Goal: Navigation & Orientation: Find specific page/section

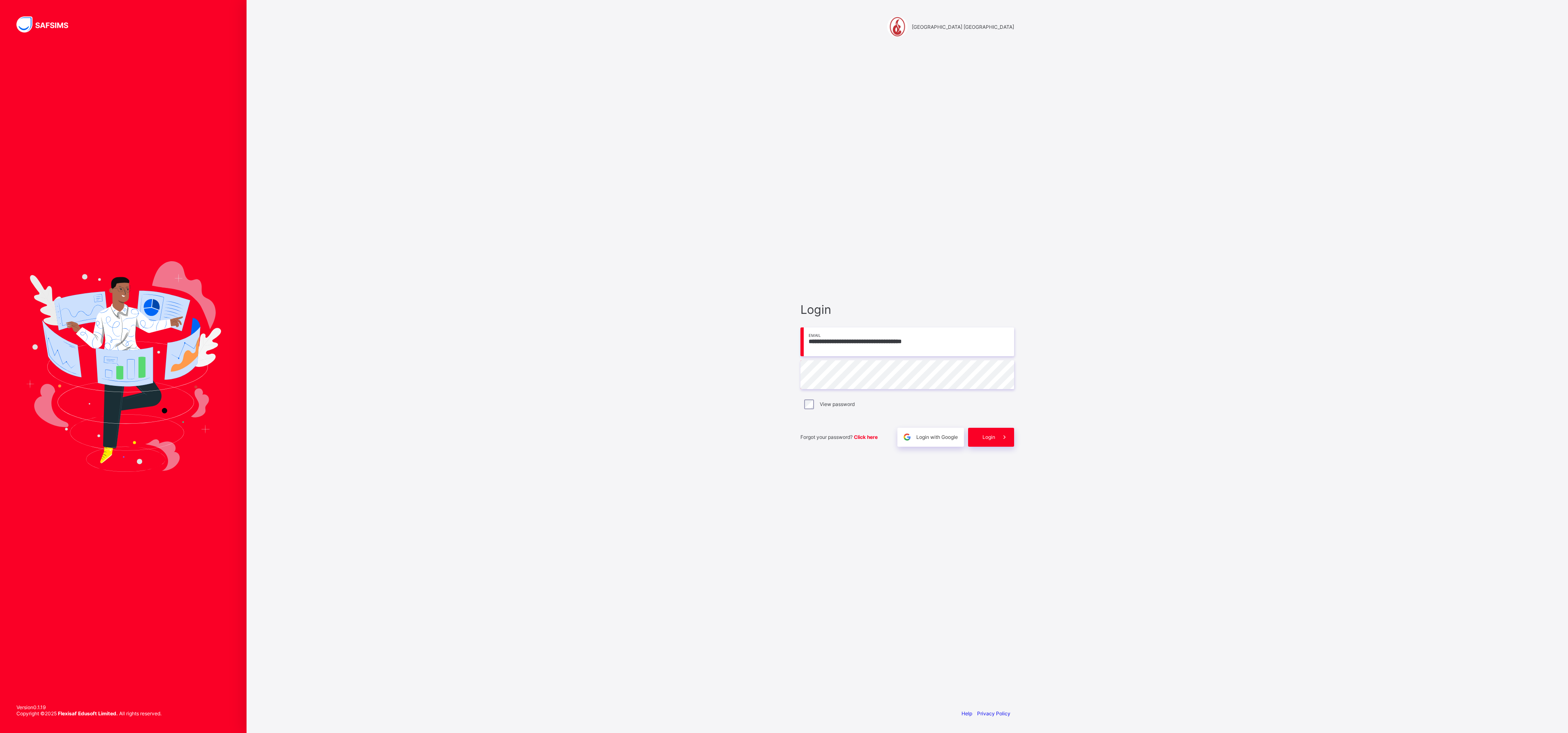
drag, startPoint x: 0, startPoint y: 0, endPoint x: 919, endPoint y: 343, distance: 980.9
click at [919, 343] on input "**********" at bounding box center [907, 342] width 214 height 29
type input "**********"
click at [995, 429] on span at bounding box center [1004, 437] width 19 height 19
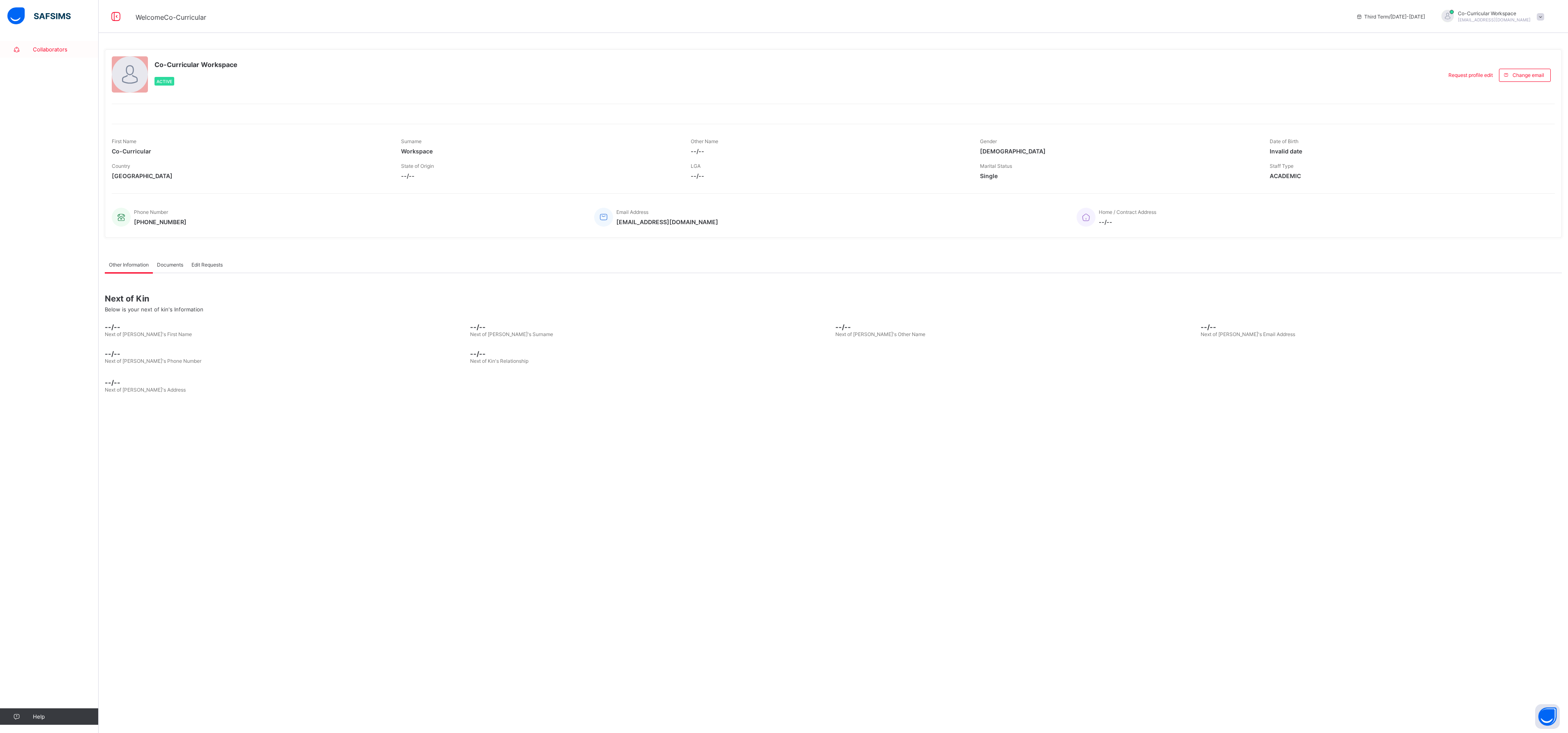
click at [51, 52] on span "Collaborators" at bounding box center [65, 49] width 65 height 6
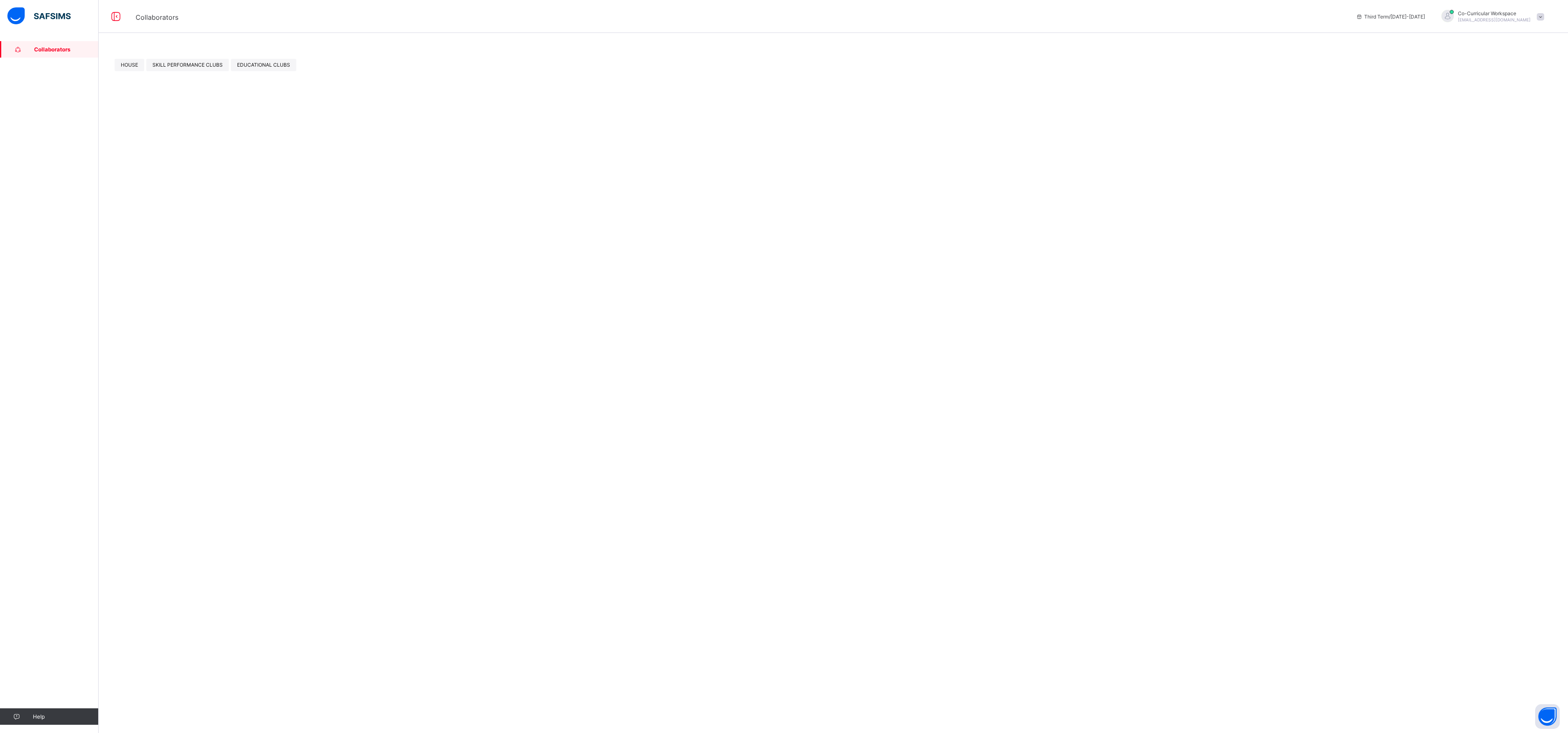
click at [75, 48] on span "Collaborators" at bounding box center [66, 49] width 65 height 6
click at [45, 48] on span "Collaborators" at bounding box center [66, 49] width 65 height 6
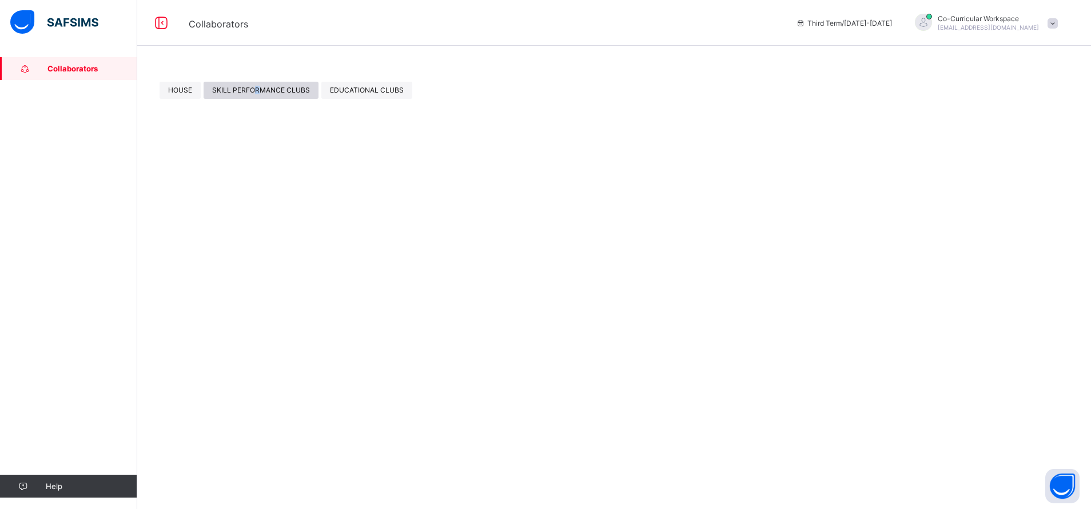
drag, startPoint x: 2133, startPoint y: 5, endPoint x: 257, endPoint y: 96, distance: 1878.2
click at [257, 96] on div "SKILL PERFORMANCE CLUBS" at bounding box center [260, 90] width 115 height 17
drag, startPoint x: 257, startPoint y: 96, endPoint x: 324, endPoint y: 213, distance: 134.4
click at [324, 213] on div at bounding box center [614, 197] width 912 height 70
